Goal: Task Accomplishment & Management: Manage account settings

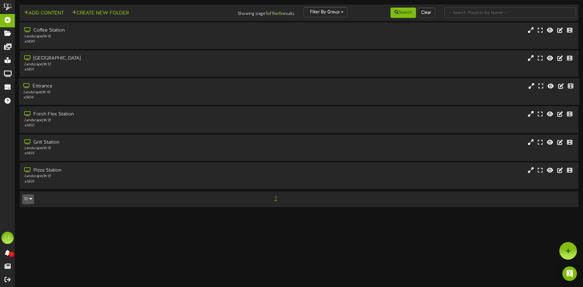
click at [58, 94] on div "Landscape ( 16:9 )" at bounding box center [135, 92] width 224 height 5
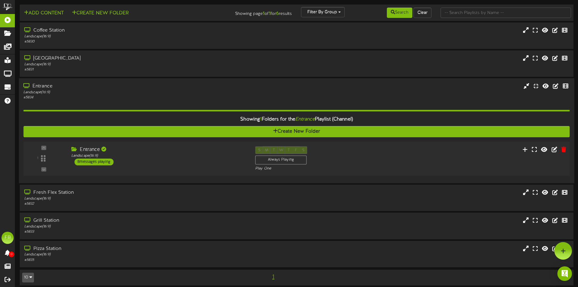
click at [103, 163] on div "8 messages playing" at bounding box center [93, 161] width 39 height 7
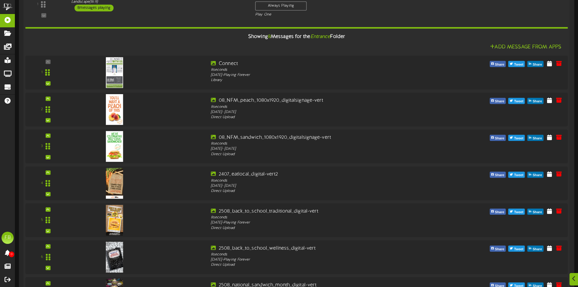
scroll to position [182, 0]
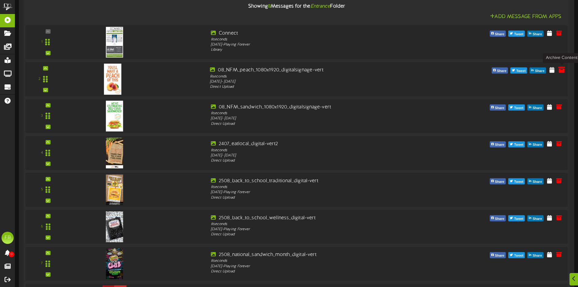
click at [563, 71] on icon at bounding box center [562, 69] width 7 height 7
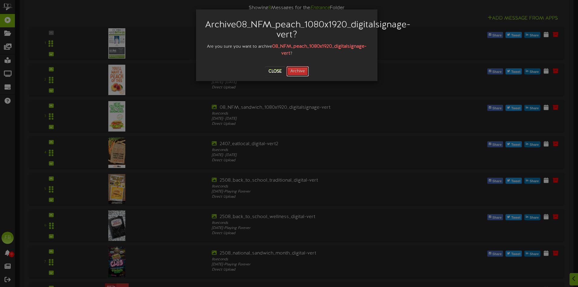
click at [304, 77] on button "Archive" at bounding box center [298, 71] width 22 height 10
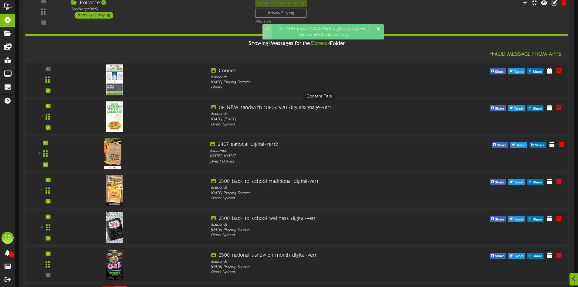
scroll to position [161, 0]
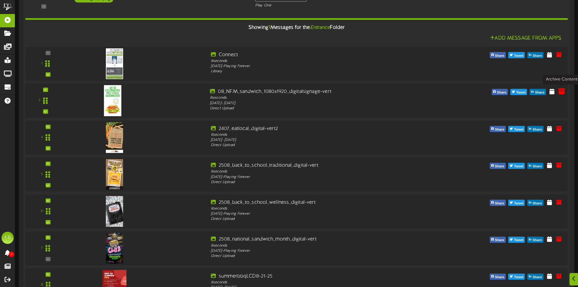
click at [562, 94] on icon at bounding box center [562, 91] width 7 height 7
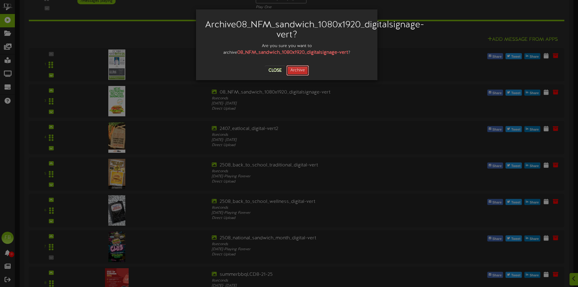
click at [294, 76] on button "Archive" at bounding box center [298, 70] width 22 height 10
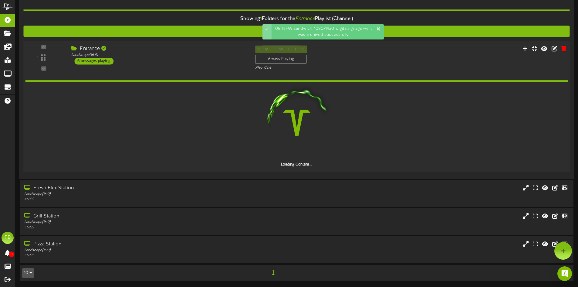
scroll to position [100, 0]
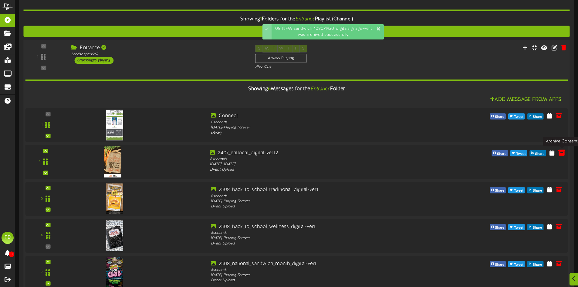
click at [564, 151] on icon at bounding box center [562, 152] width 7 height 7
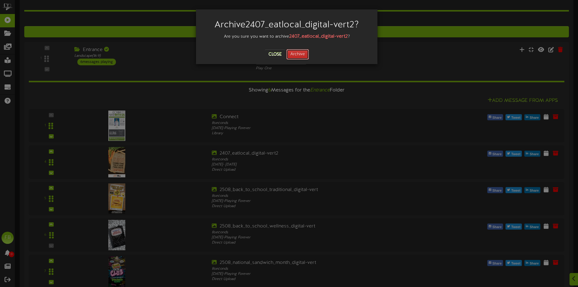
click at [299, 56] on button "Archive" at bounding box center [298, 54] width 22 height 10
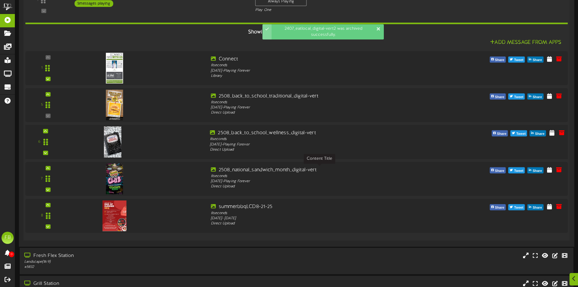
scroll to position [161, 0]
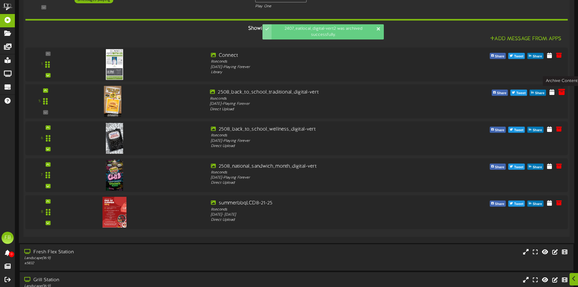
click at [563, 93] on icon at bounding box center [562, 92] width 7 height 7
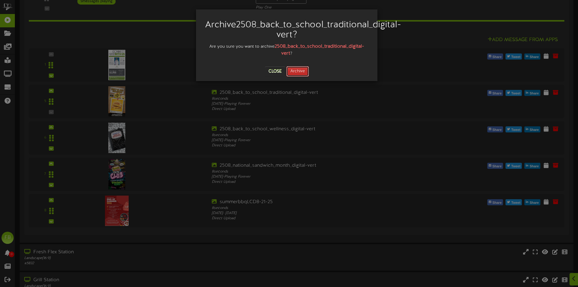
click at [301, 77] on button "Archive" at bounding box center [298, 71] width 22 height 10
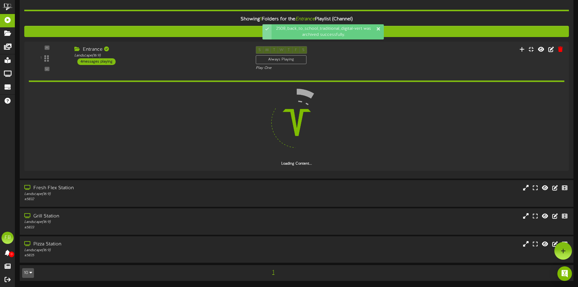
scroll to position [100, 0]
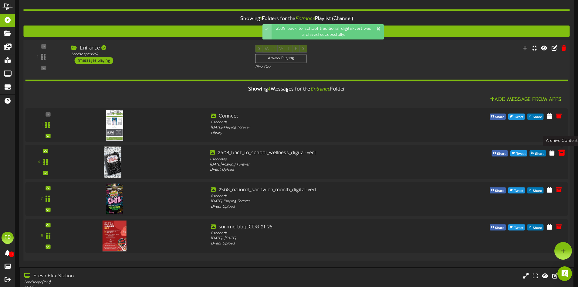
click at [564, 152] on icon at bounding box center [562, 152] width 7 height 7
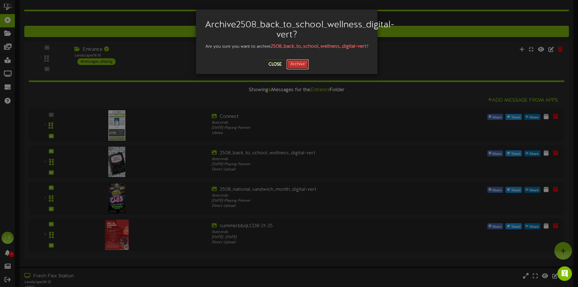
click at [297, 69] on button "Archive" at bounding box center [298, 64] width 22 height 10
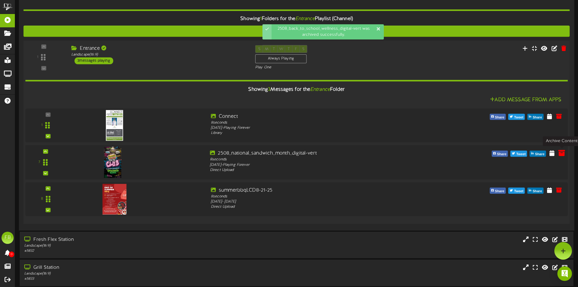
click at [562, 153] on icon at bounding box center [562, 152] width 7 height 7
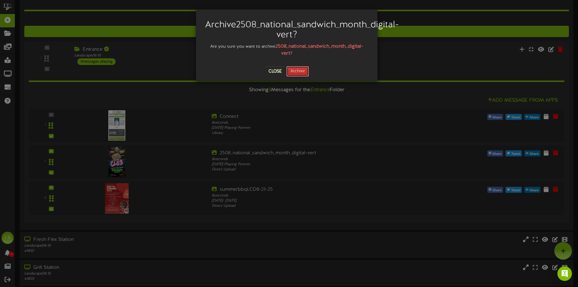
click at [303, 77] on button "Archive" at bounding box center [298, 71] width 22 height 10
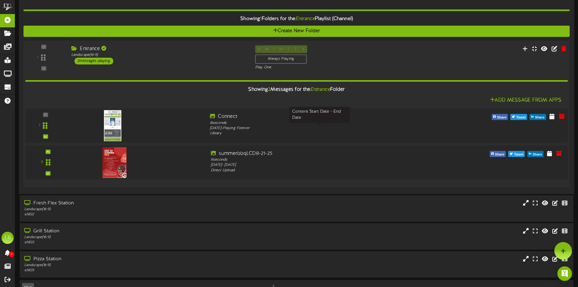
click at [247, 128] on div "[DATE] - Playing Forever" at bounding box center [319, 128] width 219 height 5
click at [553, 117] on icon at bounding box center [552, 116] width 6 height 7
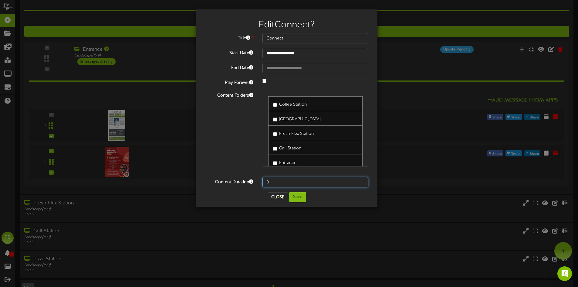
click at [328, 181] on input "8" at bounding box center [316, 182] width 106 height 10
click at [236, 151] on div "Content Folders [GEOGRAPHIC_DATA] [GEOGRAPHIC_DATA] Fresh Flex Station [GEOGRAP…" at bounding box center [287, 131] width 172 height 82
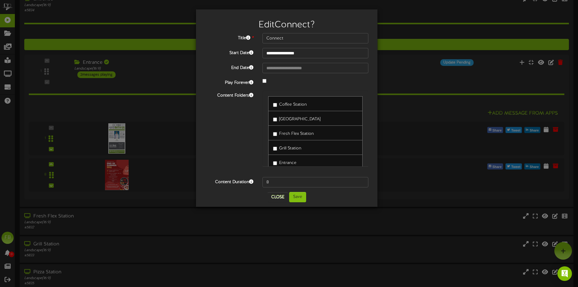
scroll to position [54, 0]
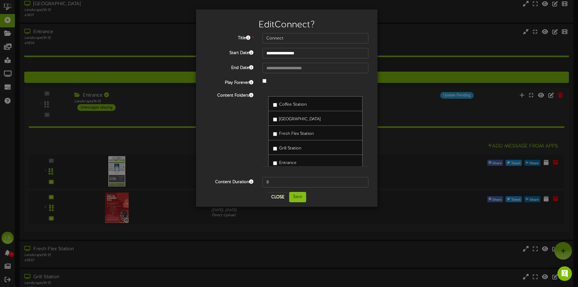
click at [422, 28] on div "**********" at bounding box center [289, 143] width 578 height 287
